Goal: Complete application form

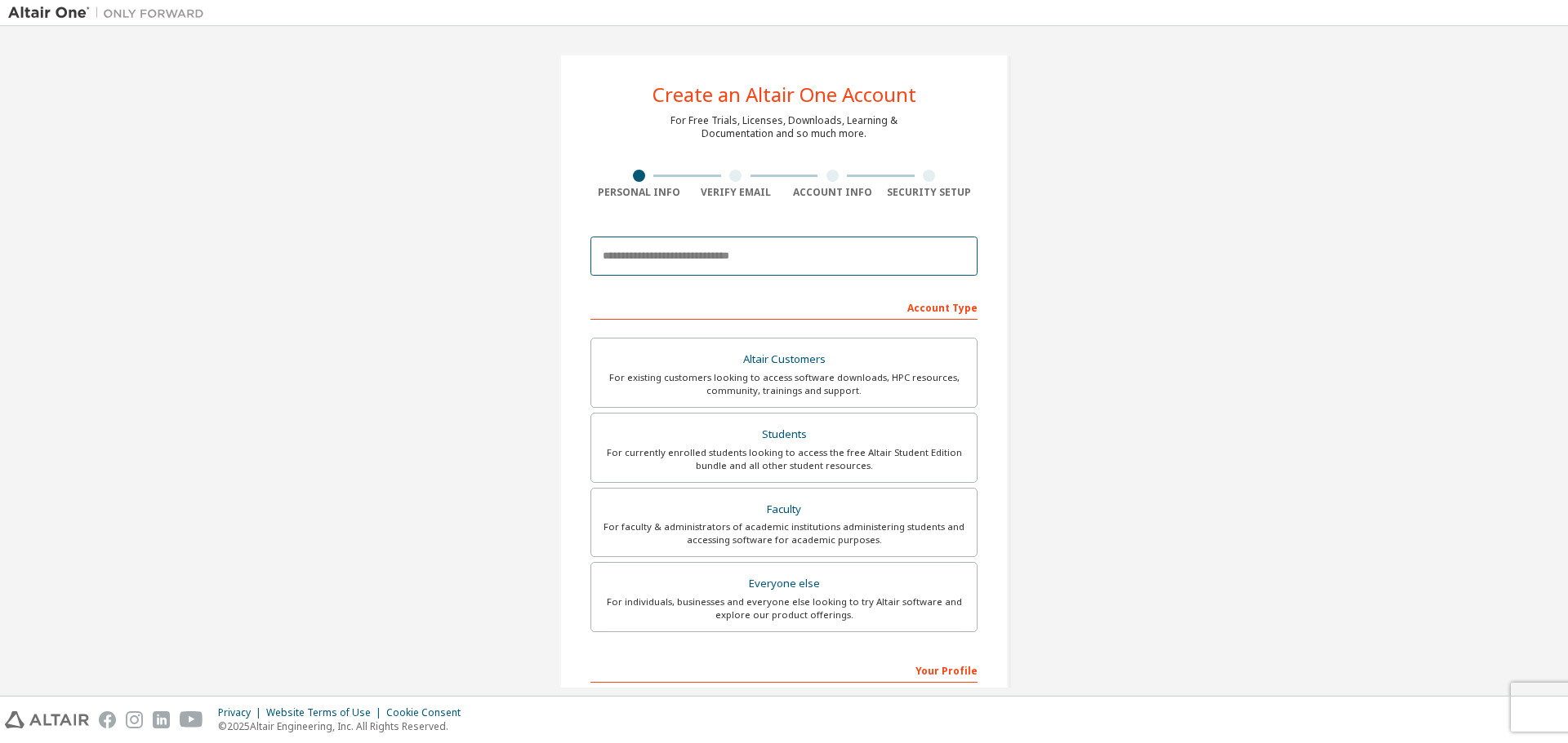
click at [790, 258] on input "email" at bounding box center [784, 256] width 387 height 39
type input "**********"
click at [801, 441] on div "Students" at bounding box center [784, 435] width 365 height 23
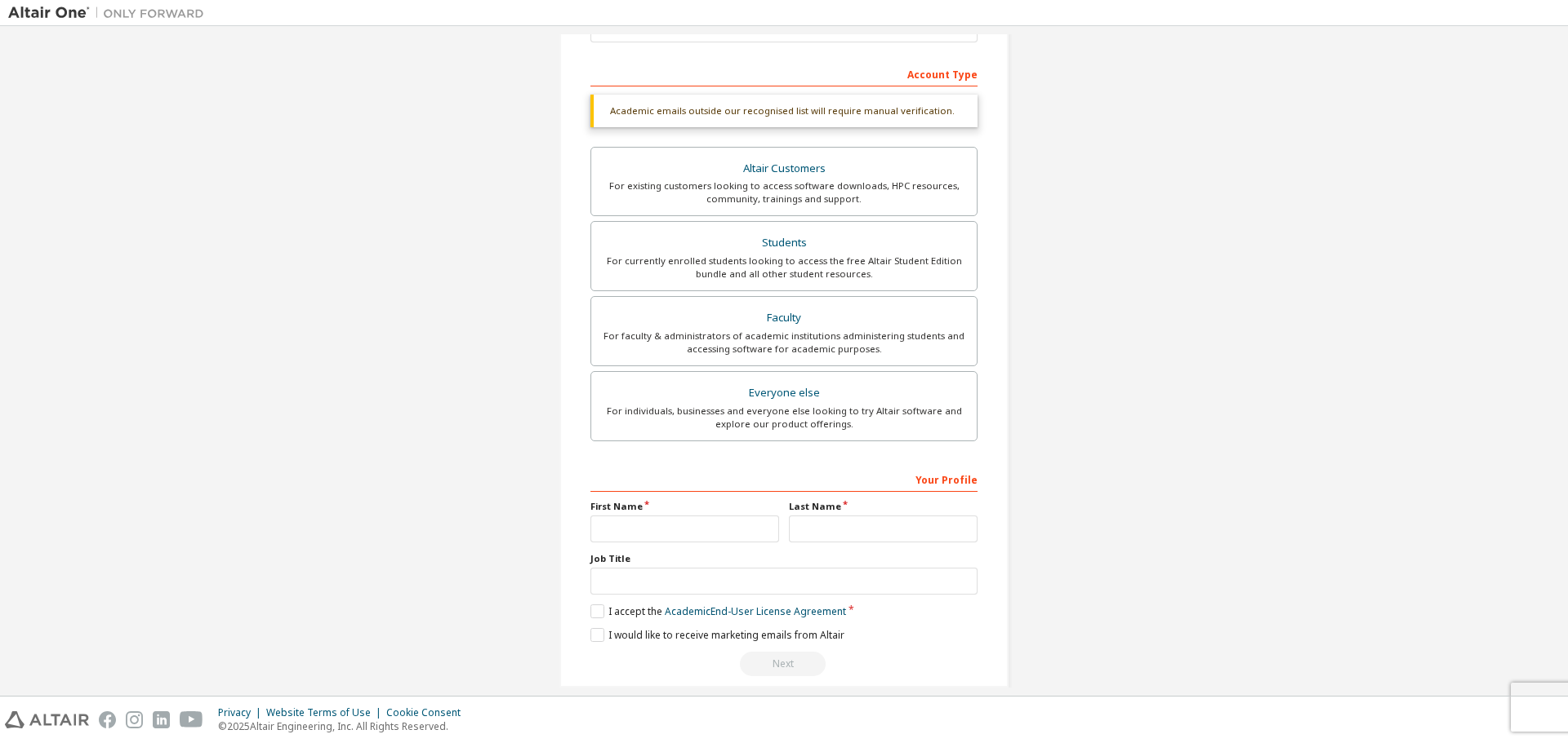
scroll to position [253, 0]
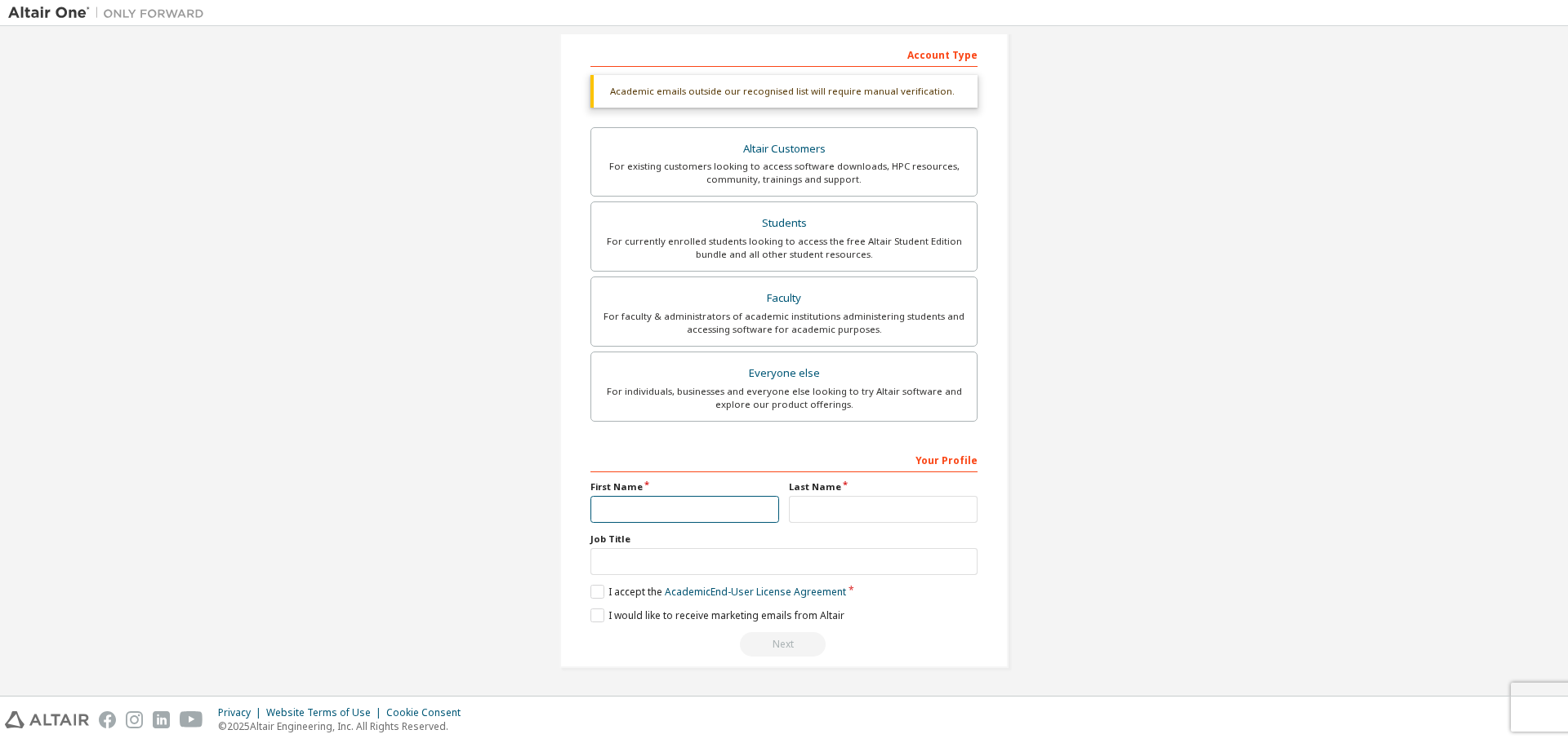
click at [717, 502] on input "text" at bounding box center [684, 510] width 189 height 27
type input "*********"
click at [644, 553] on input "text" at bounding box center [784, 562] width 387 height 27
type input "*******"
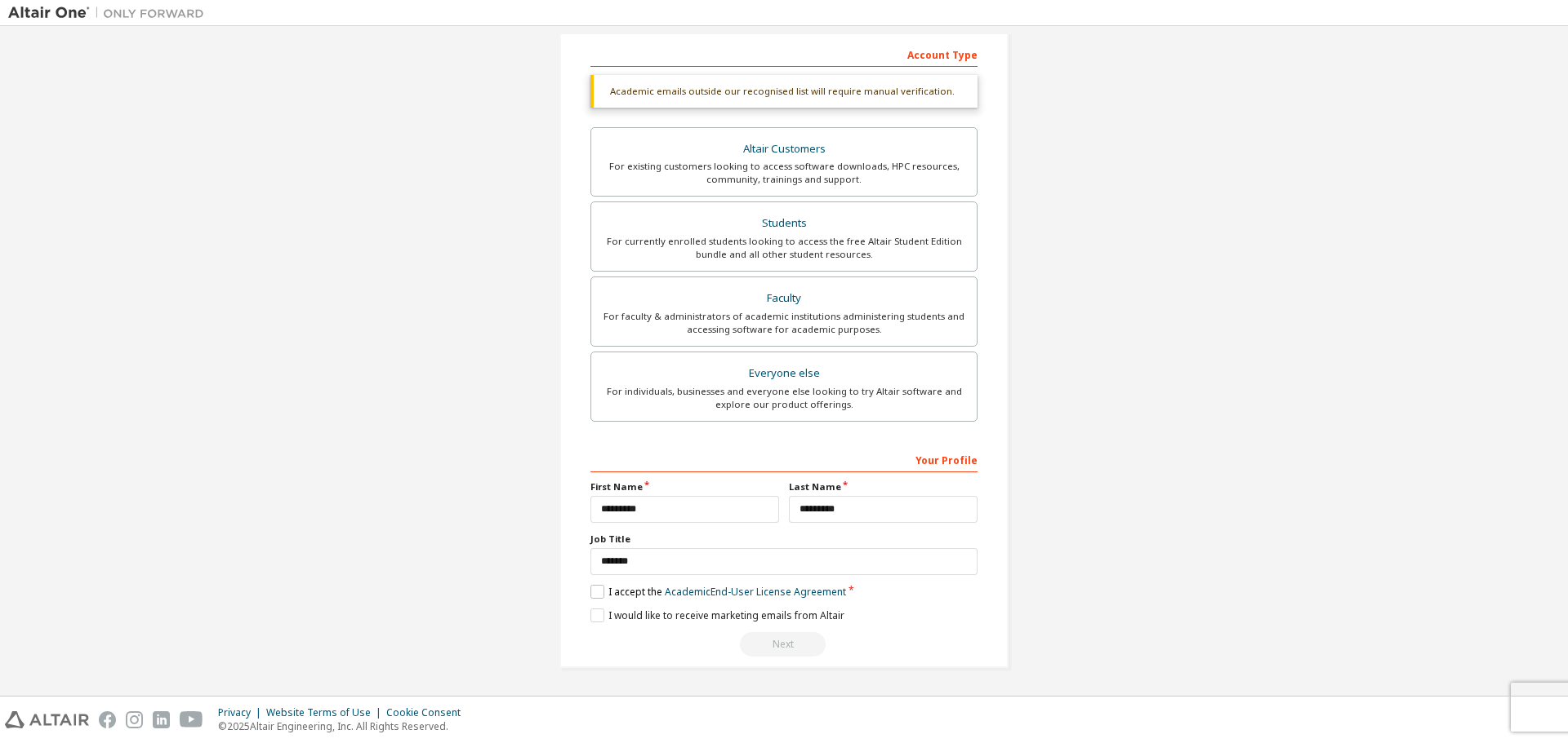
click at [597, 585] on label "I accept the Academic End-User License Agreement" at bounding box center [718, 592] width 256 height 14
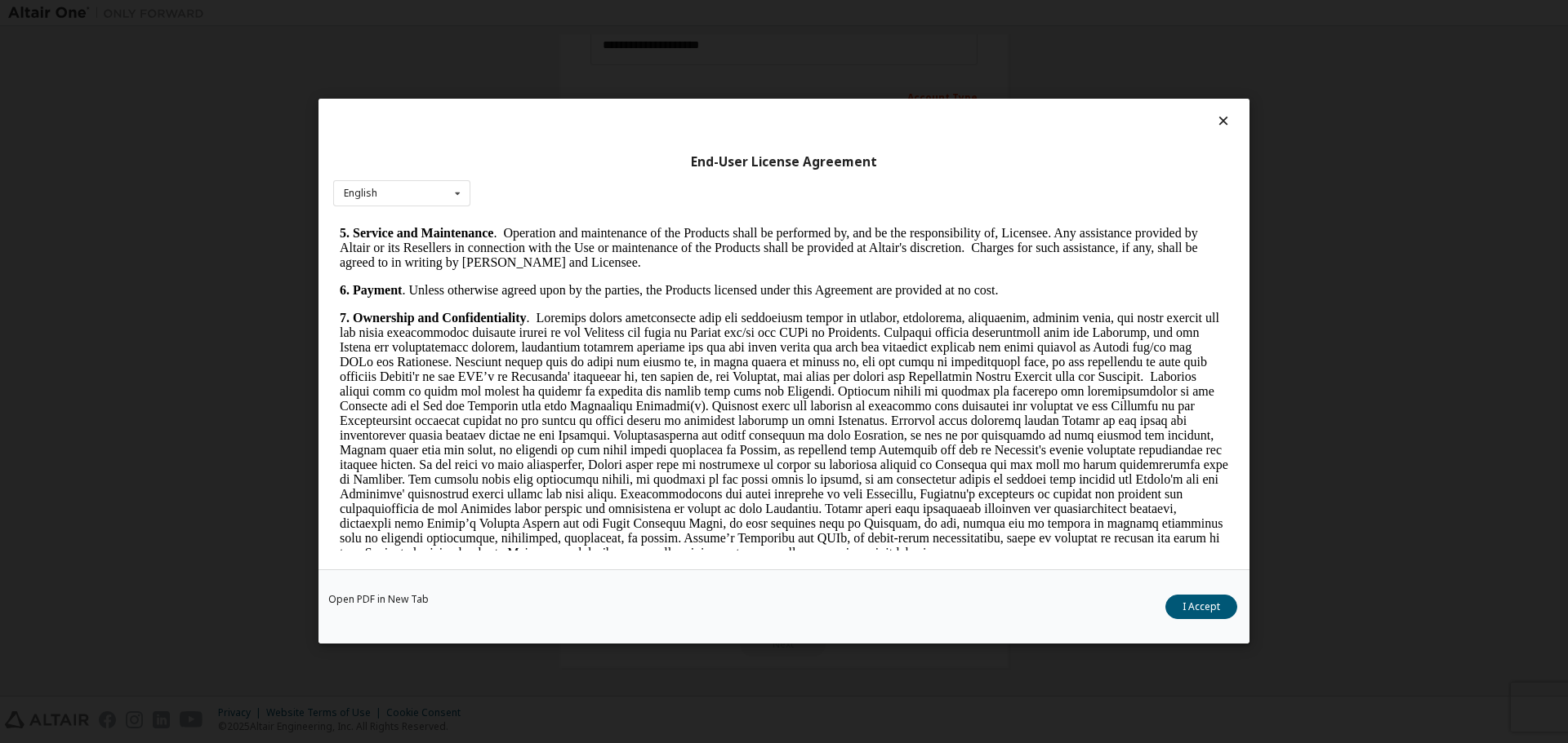
scroll to position [611, 0]
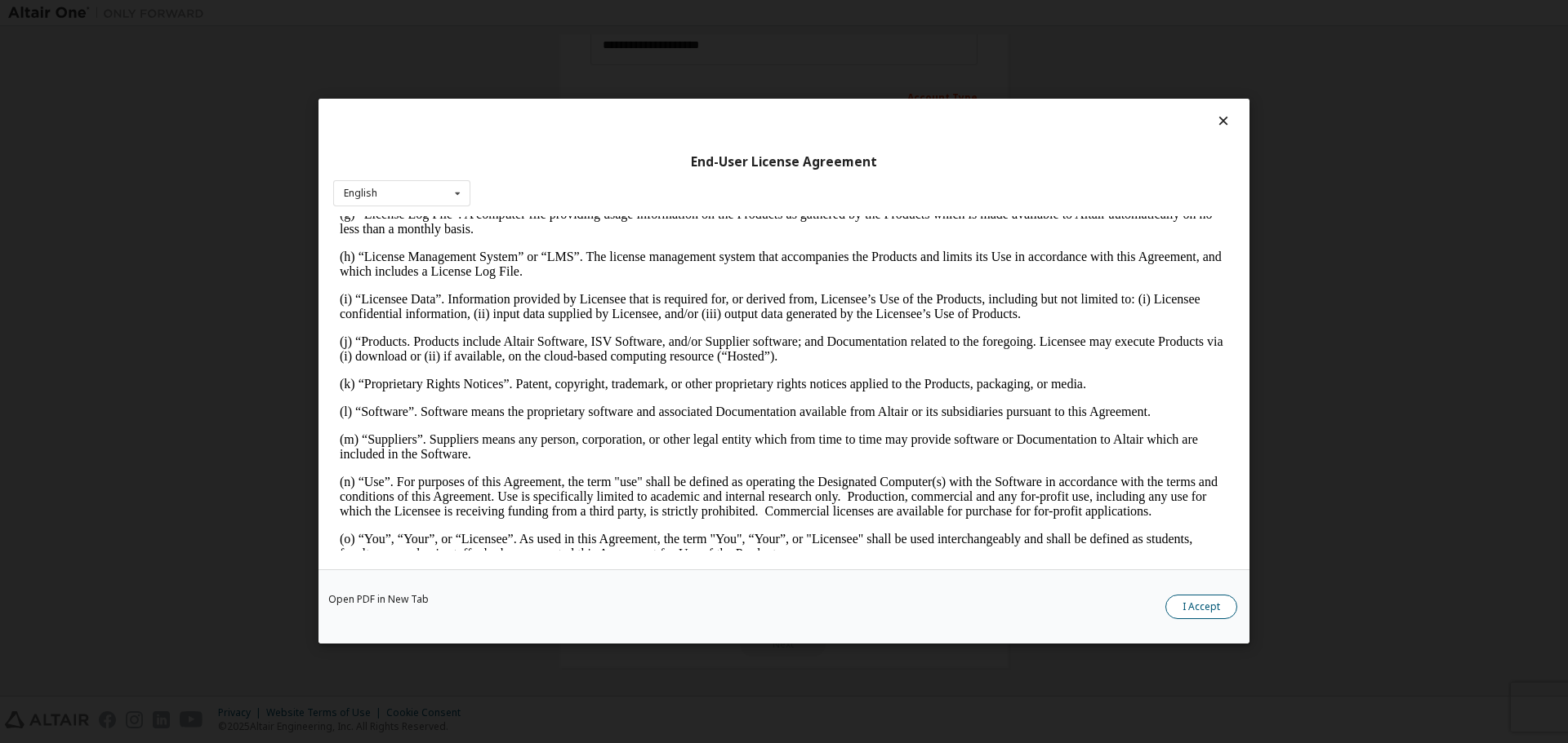
click at [1191, 610] on button "I Accept" at bounding box center [1201, 607] width 71 height 24
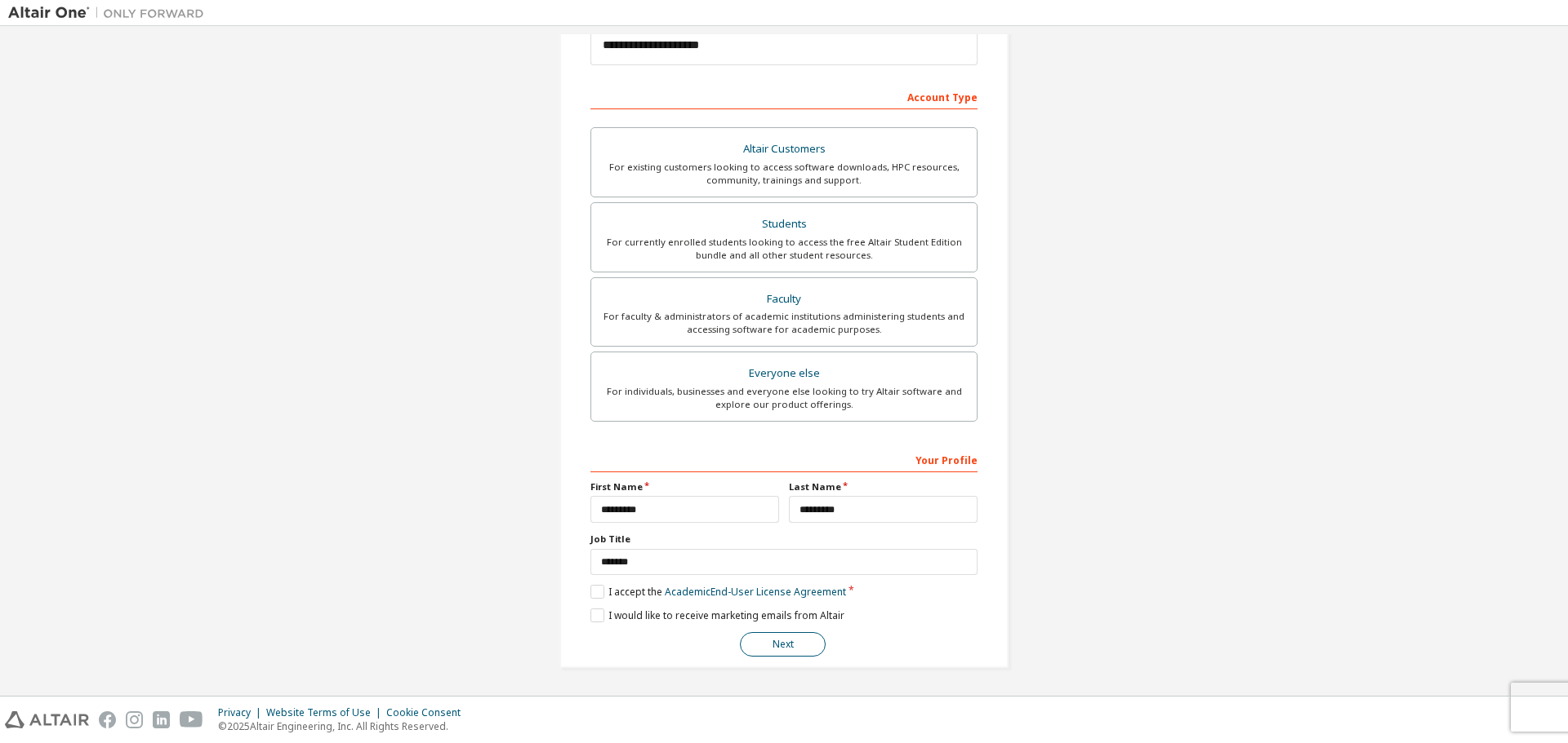
click at [782, 655] on button "Next" at bounding box center [783, 644] width 86 height 24
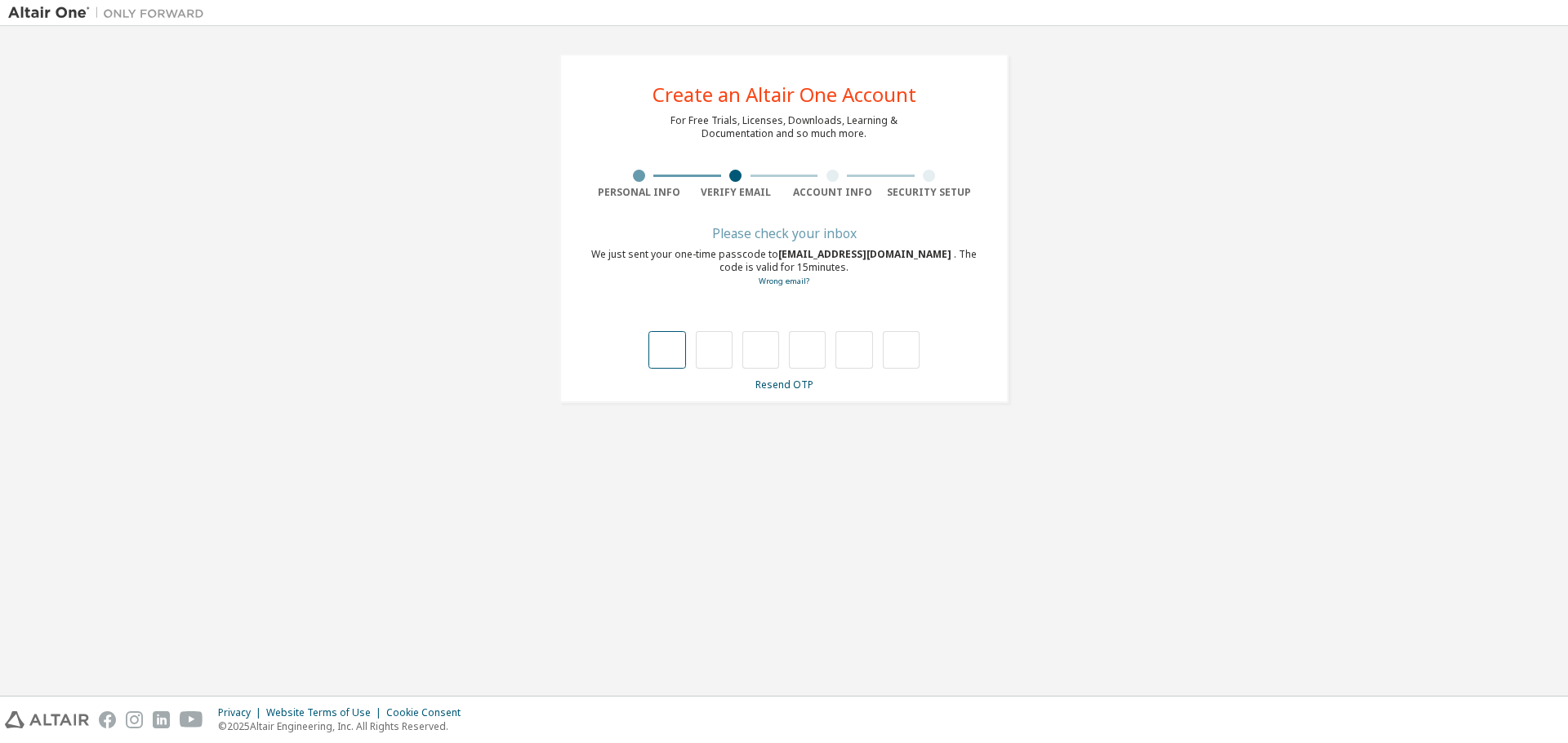
type input "*"
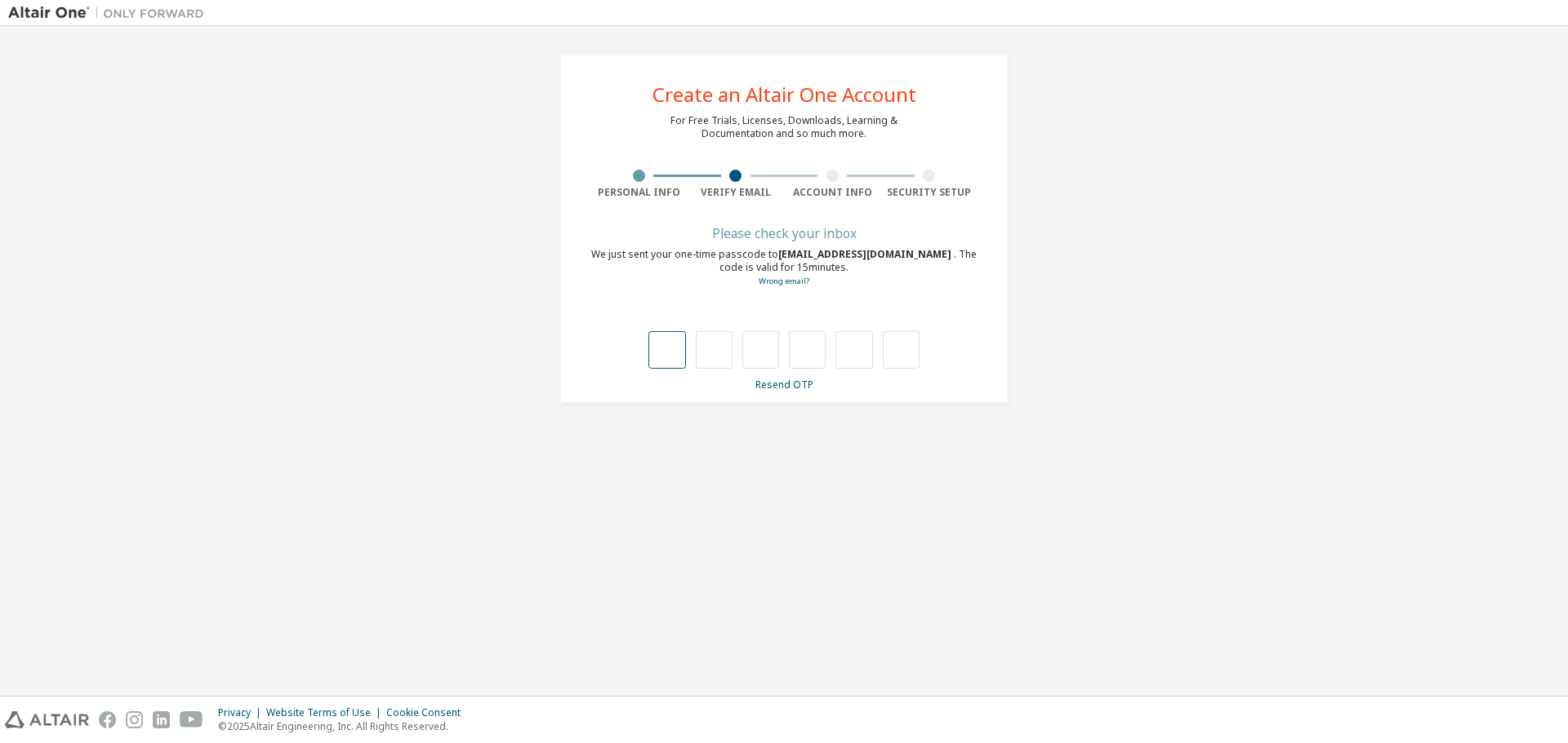
type input "*"
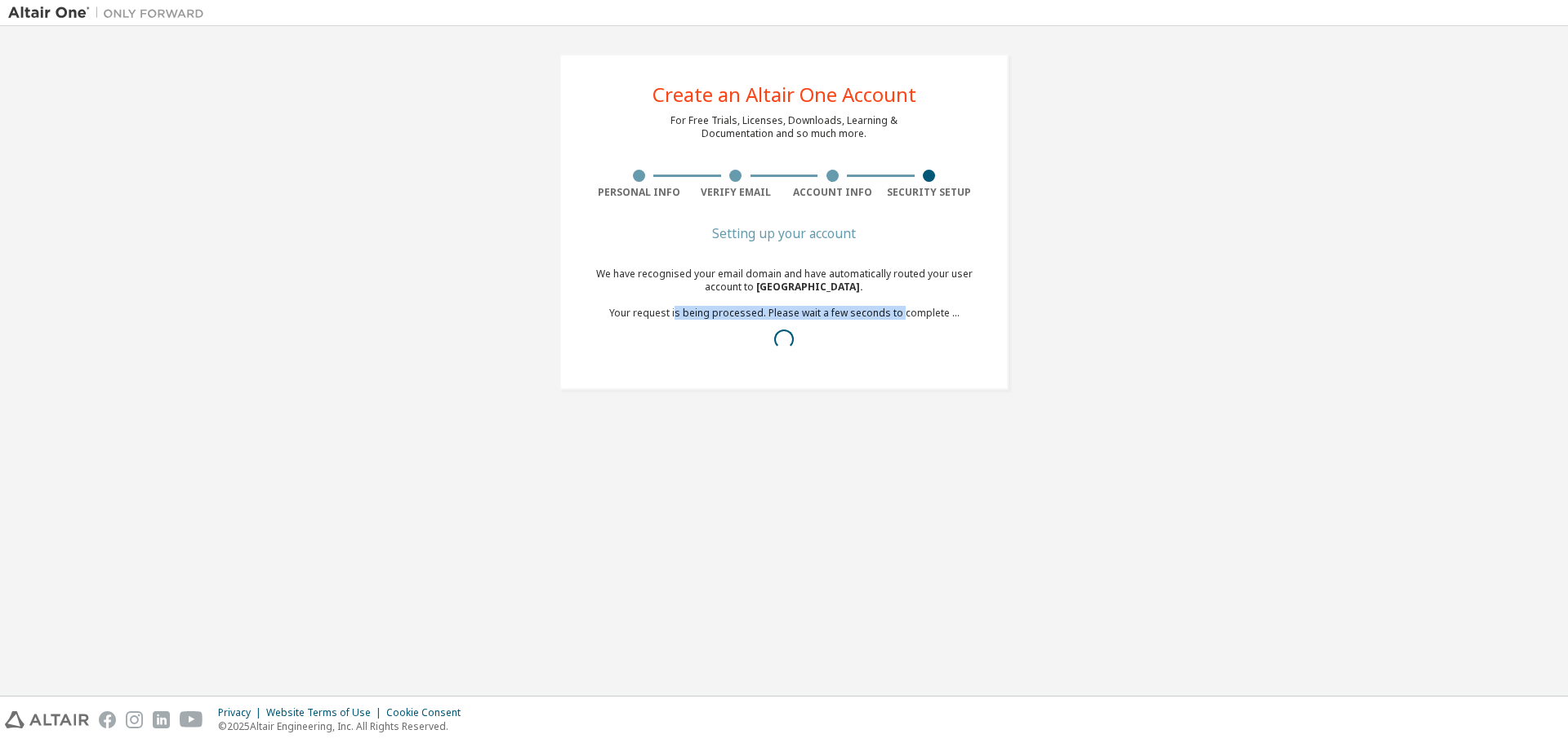
drag, startPoint x: 680, startPoint y: 317, endPoint x: 900, endPoint y: 315, distance: 220.0
click at [900, 315] on div "We have recognised your email domain and have automatically routed your user ac…" at bounding box center [784, 313] width 387 height 91
